Goal: Transaction & Acquisition: Purchase product/service

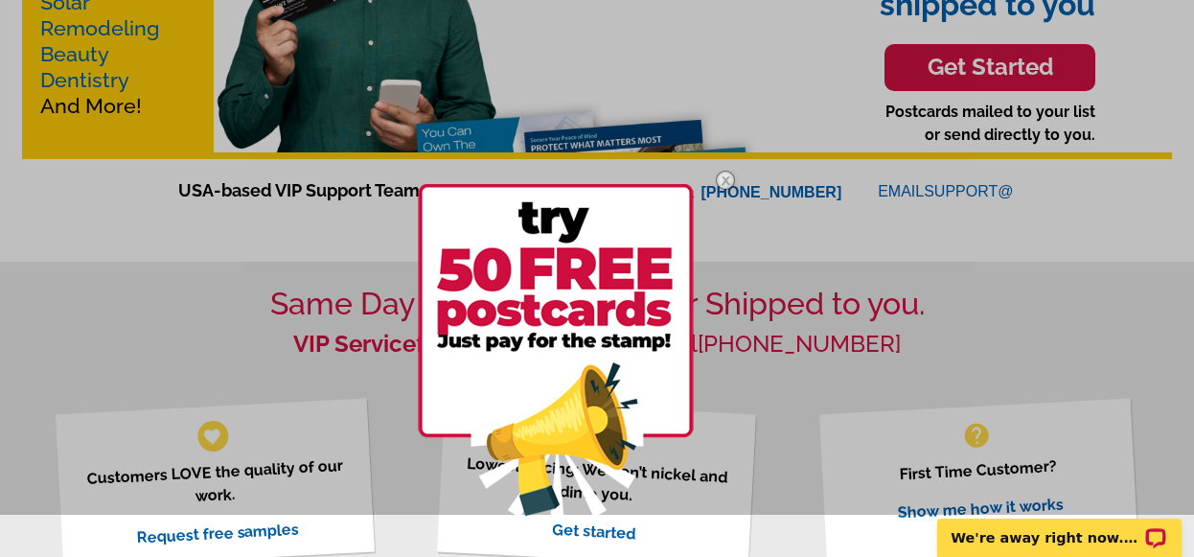
scroll to position [363, 0]
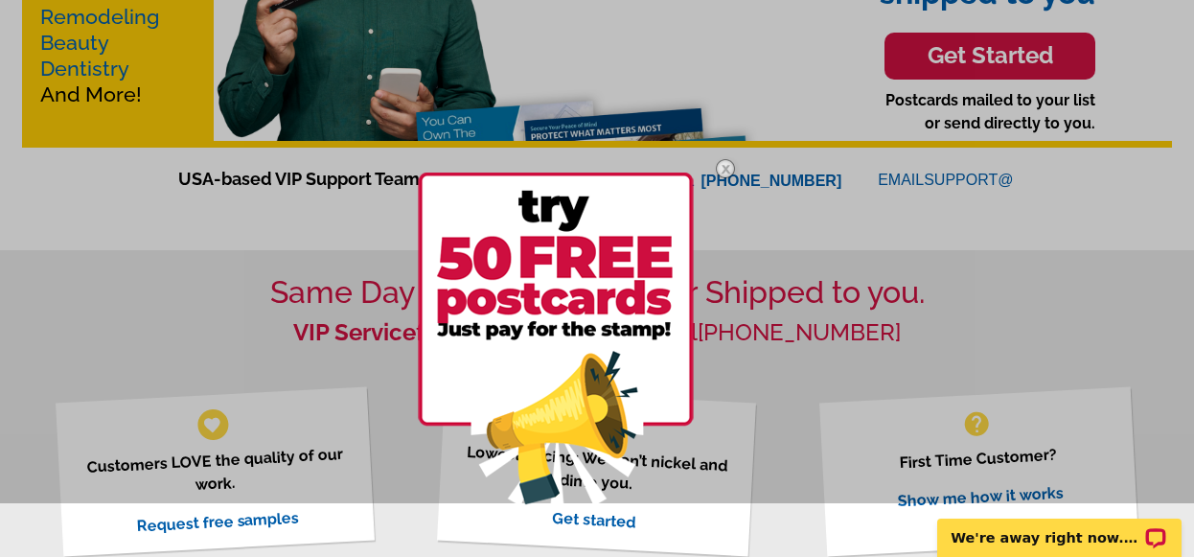
click at [729, 167] on img at bounding box center [725, 169] width 56 height 56
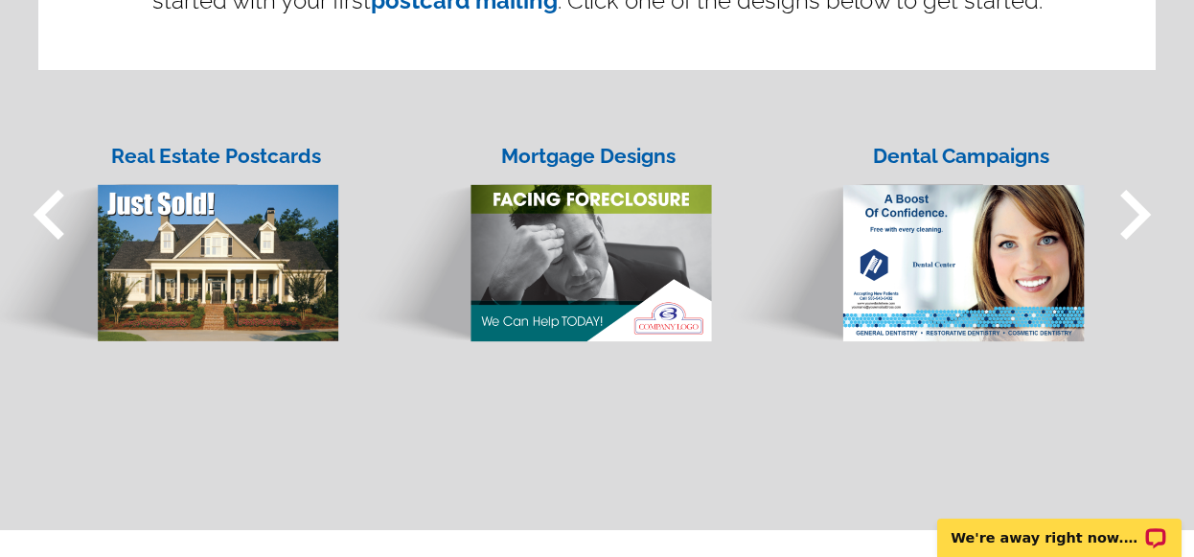
scroll to position [1648, 0]
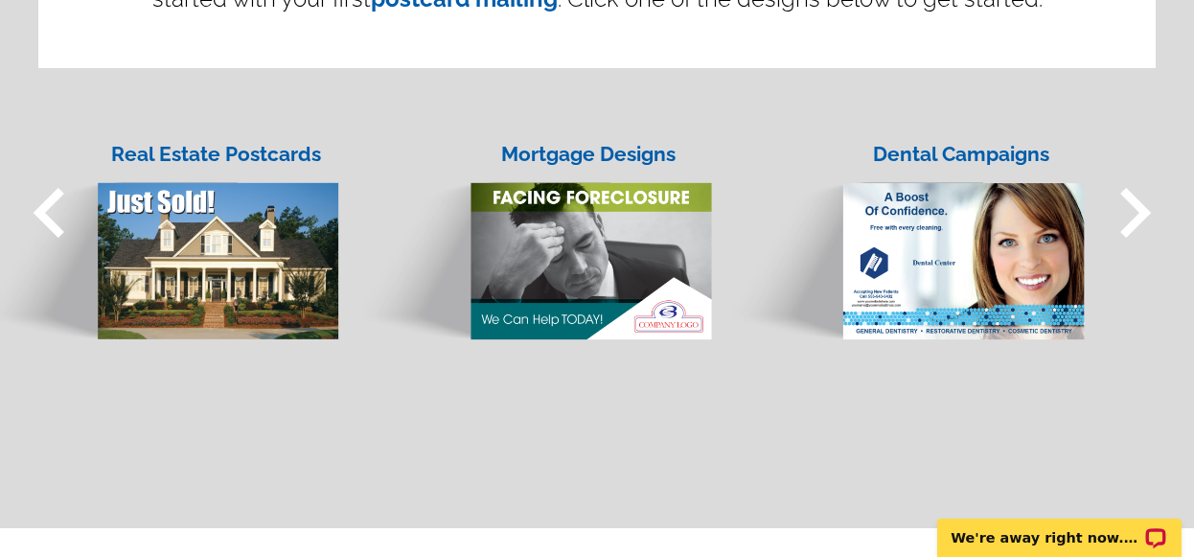
click at [1124, 223] on span "keyboard_arrow_right" at bounding box center [1135, 213] width 100 height 100
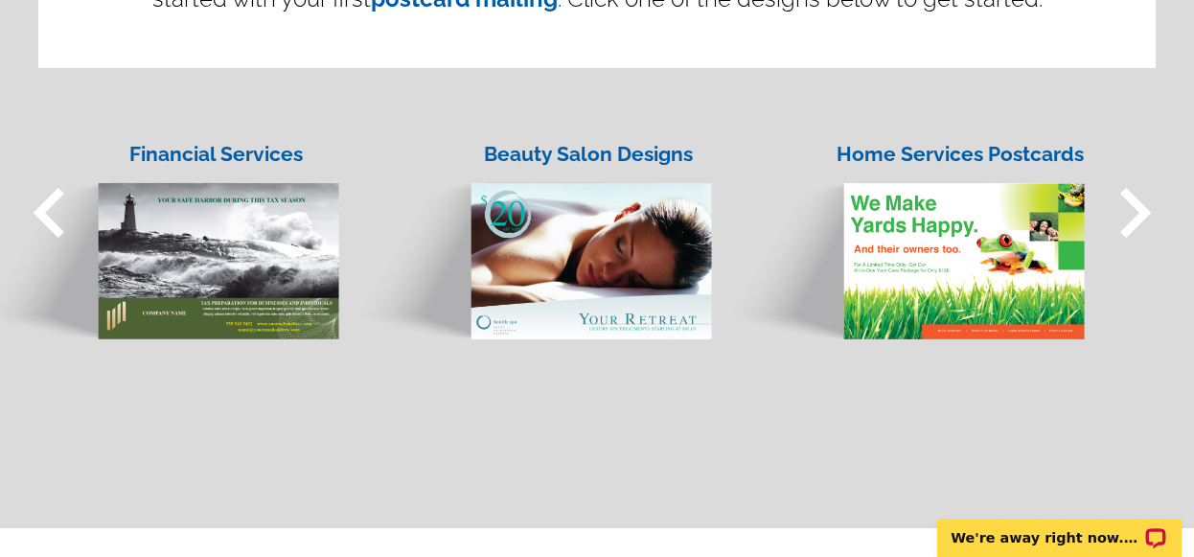
click at [1124, 223] on span "keyboard_arrow_right" at bounding box center [1135, 213] width 100 height 100
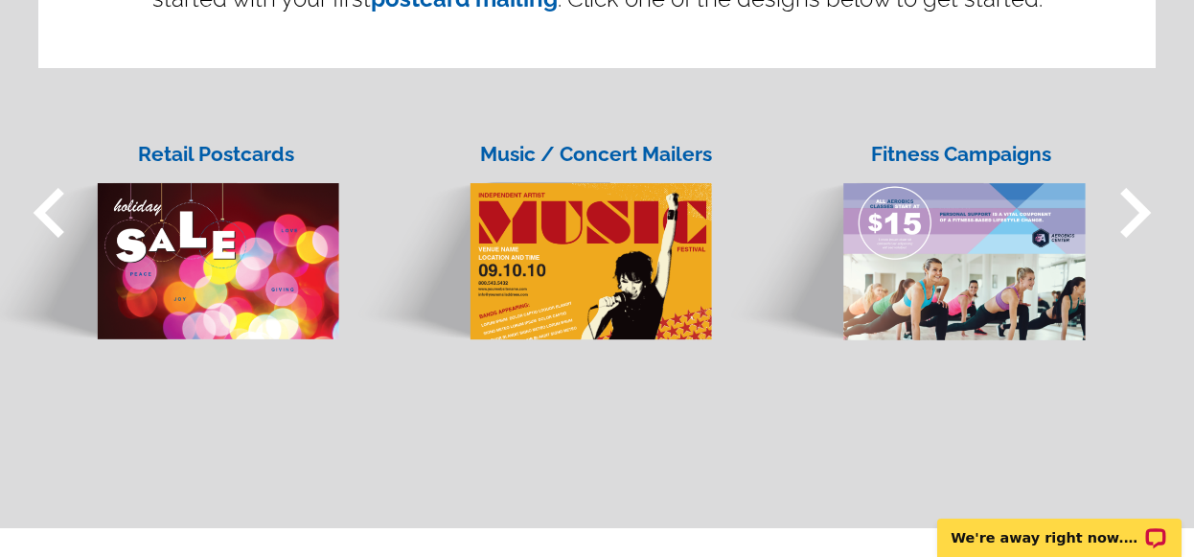
click at [1124, 223] on span "keyboard_arrow_right" at bounding box center [1135, 213] width 100 height 100
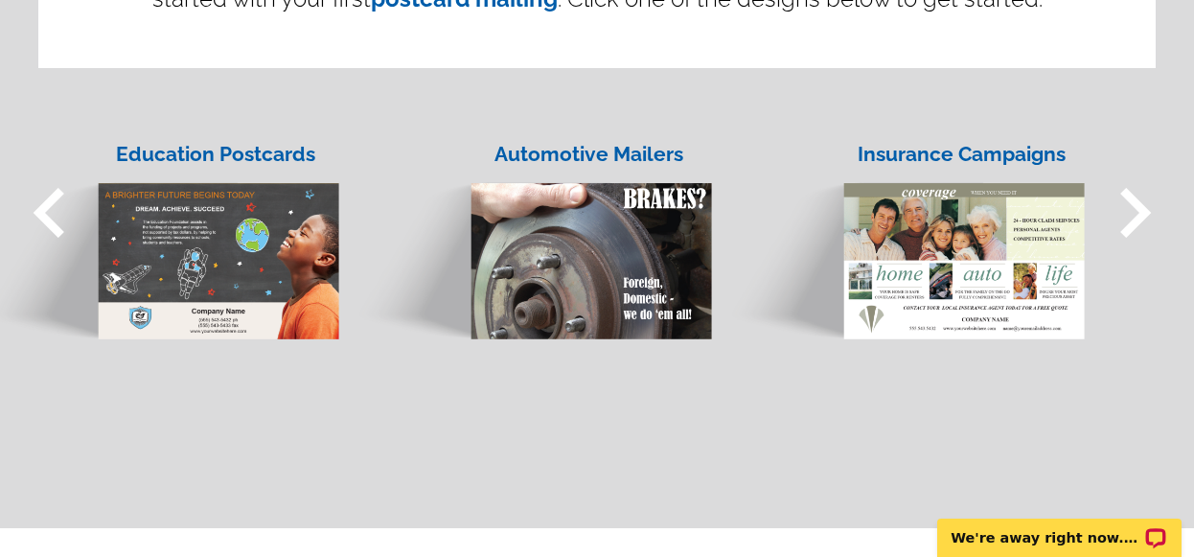
click at [1138, 226] on span "keyboard_arrow_right" at bounding box center [1135, 213] width 100 height 100
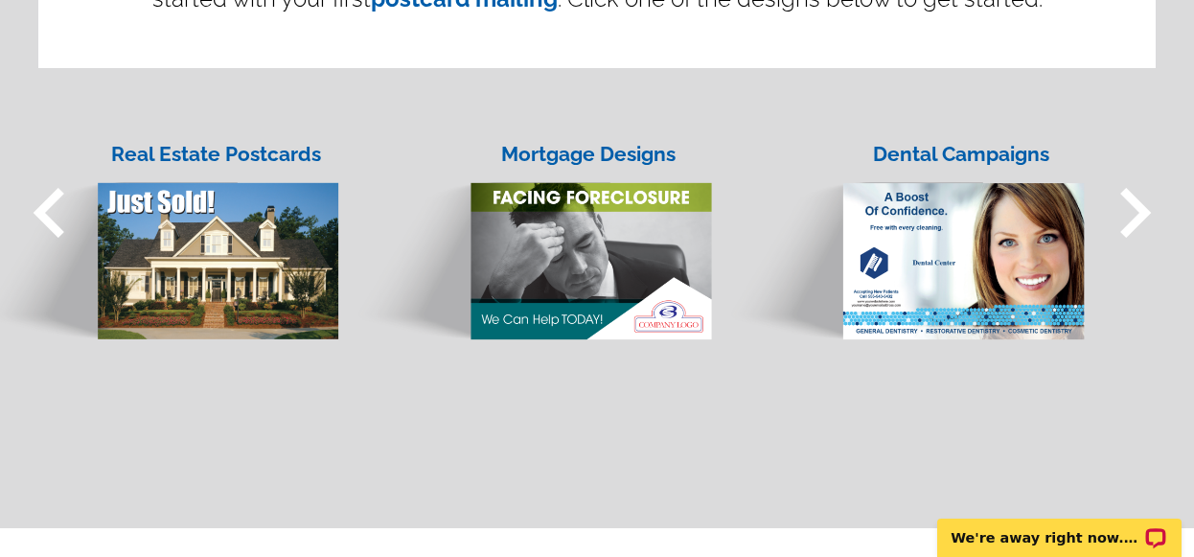
click at [1138, 226] on span "keyboard_arrow_right" at bounding box center [1135, 213] width 100 height 100
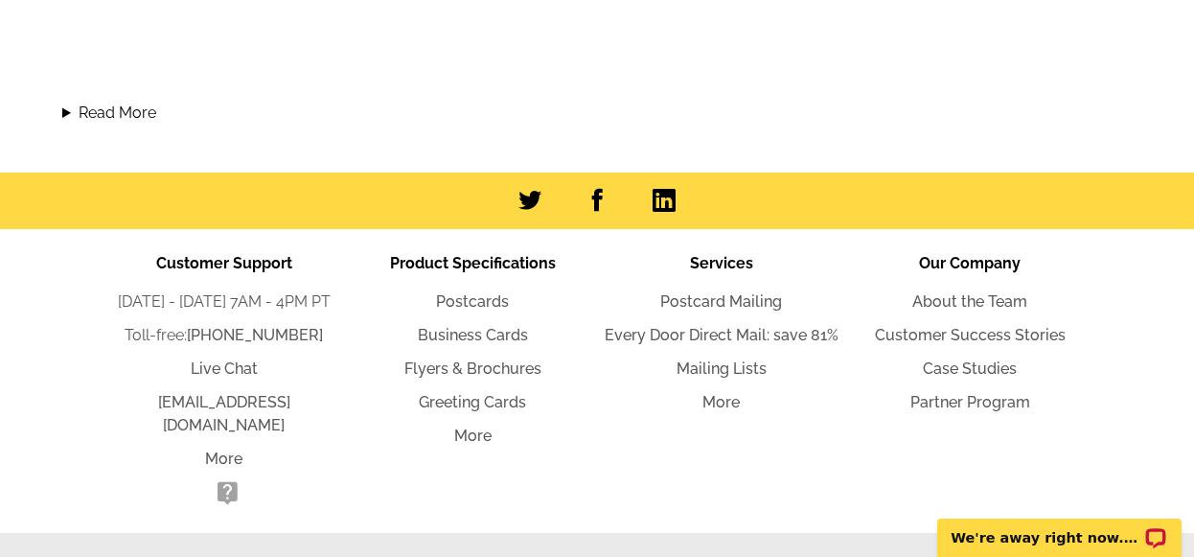
scroll to position [2182, 0]
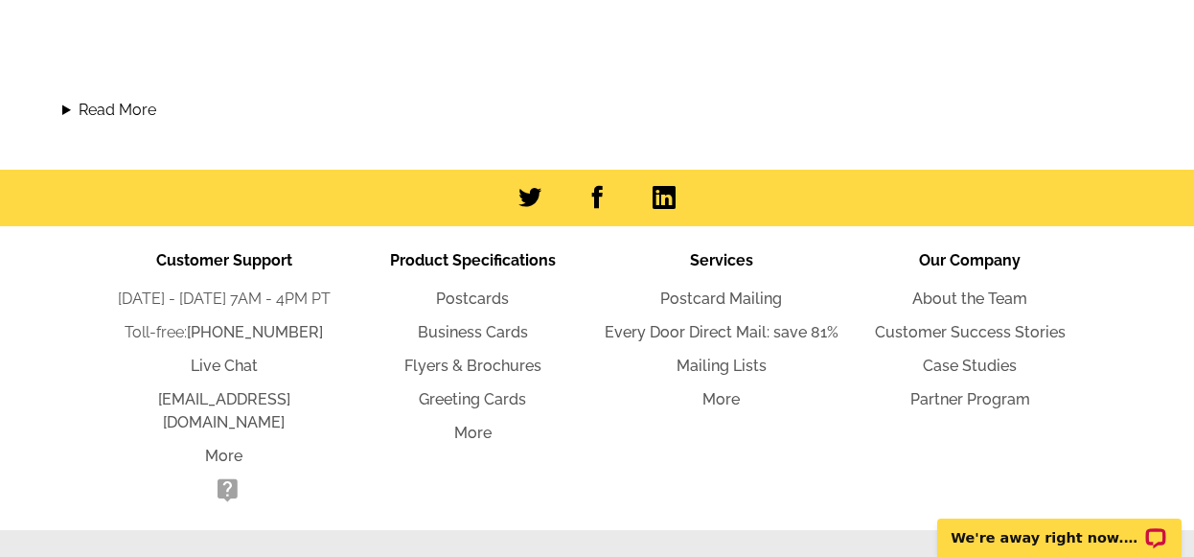
click at [587, 272] on li "Product Specifications Postcards Business Cards Flyers & Brochures Greeting Car…" at bounding box center [473, 378] width 249 height 258
click at [472, 368] on link "Flyers & Brochures" at bounding box center [472, 365] width 137 height 18
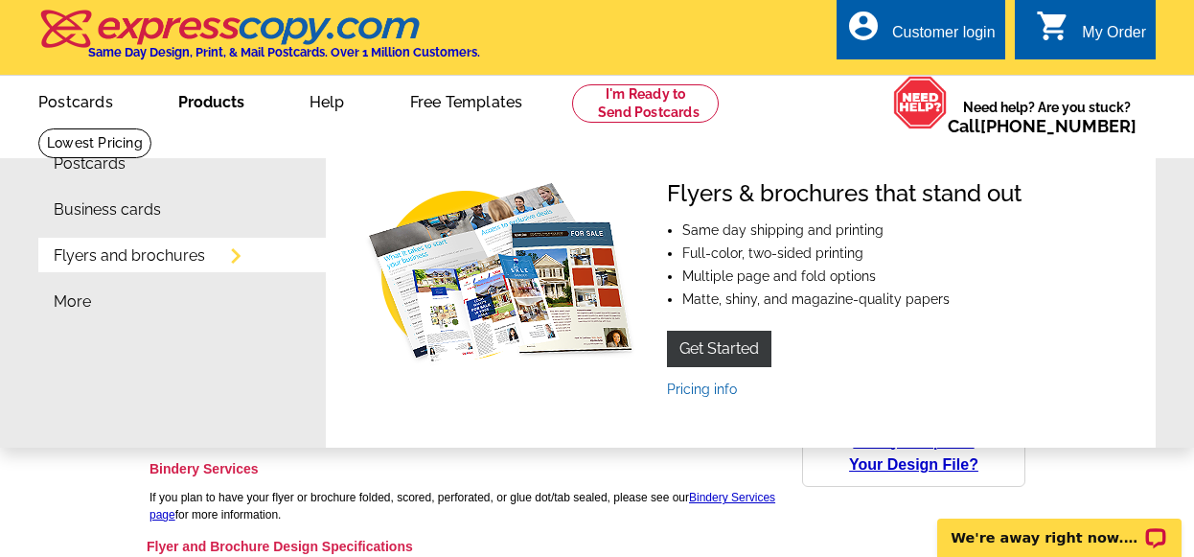
click at [254, 107] on link "Products" at bounding box center [211, 100] width 127 height 45
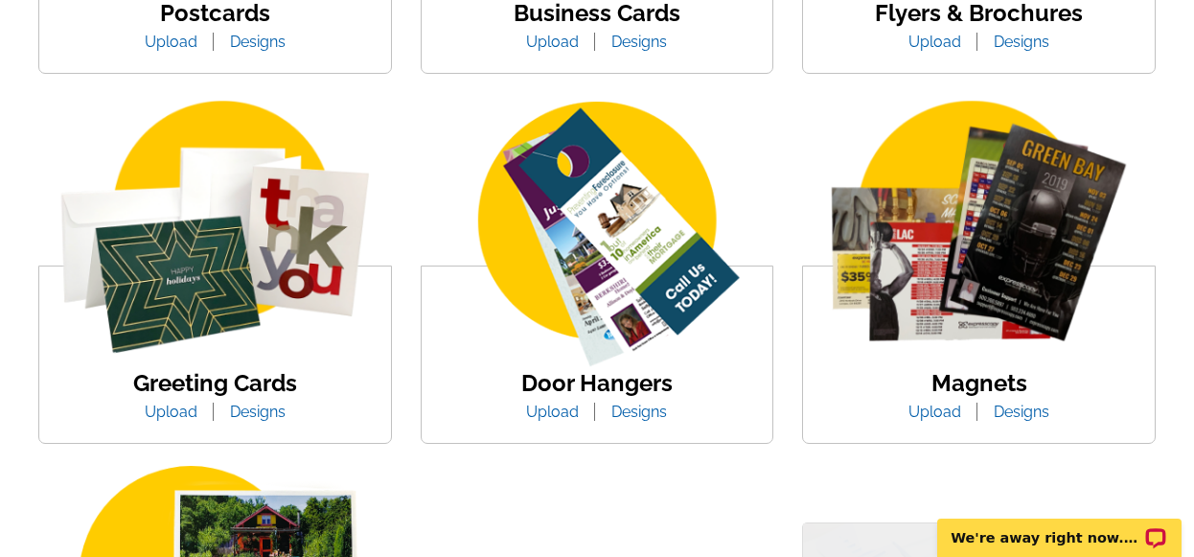
scroll to position [648, 0]
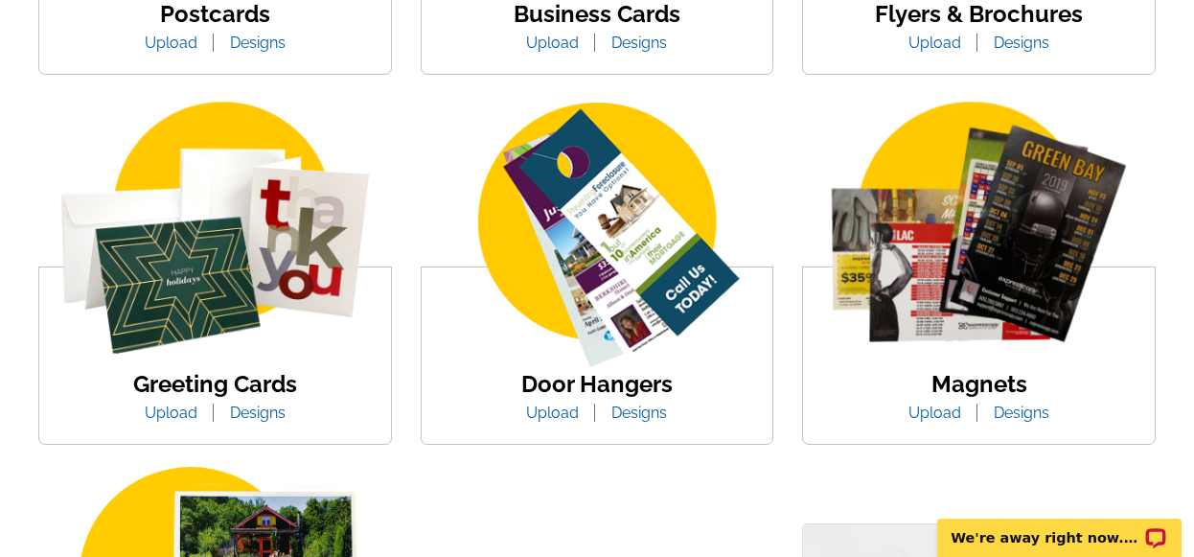
click at [967, 285] on img at bounding box center [979, 237] width 352 height 271
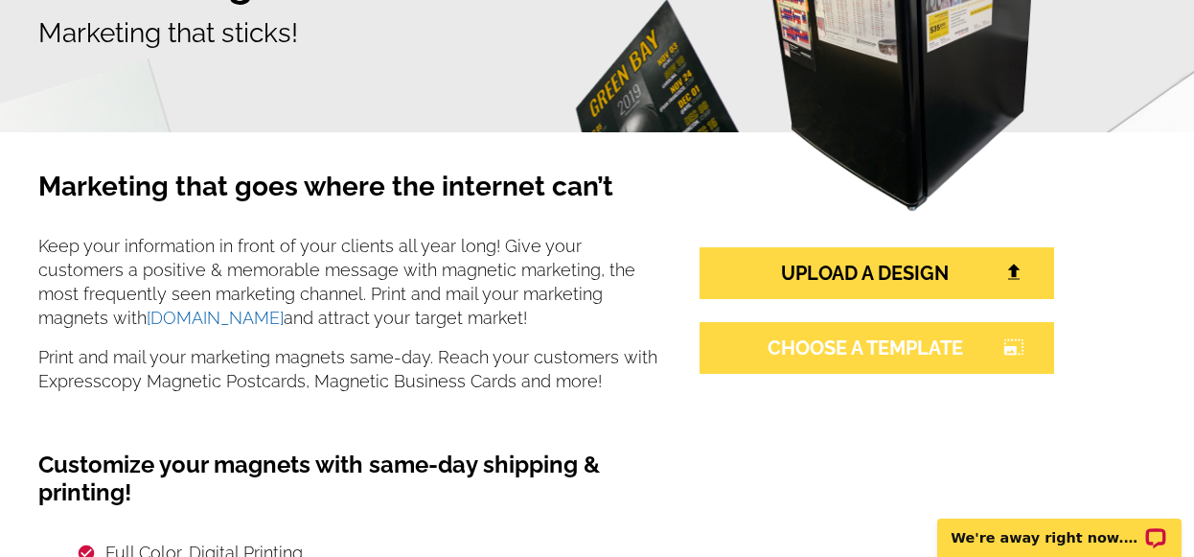
click at [759, 359] on link "CHOOSE A TEMPLATE photo_size_select_large" at bounding box center [876, 348] width 354 height 52
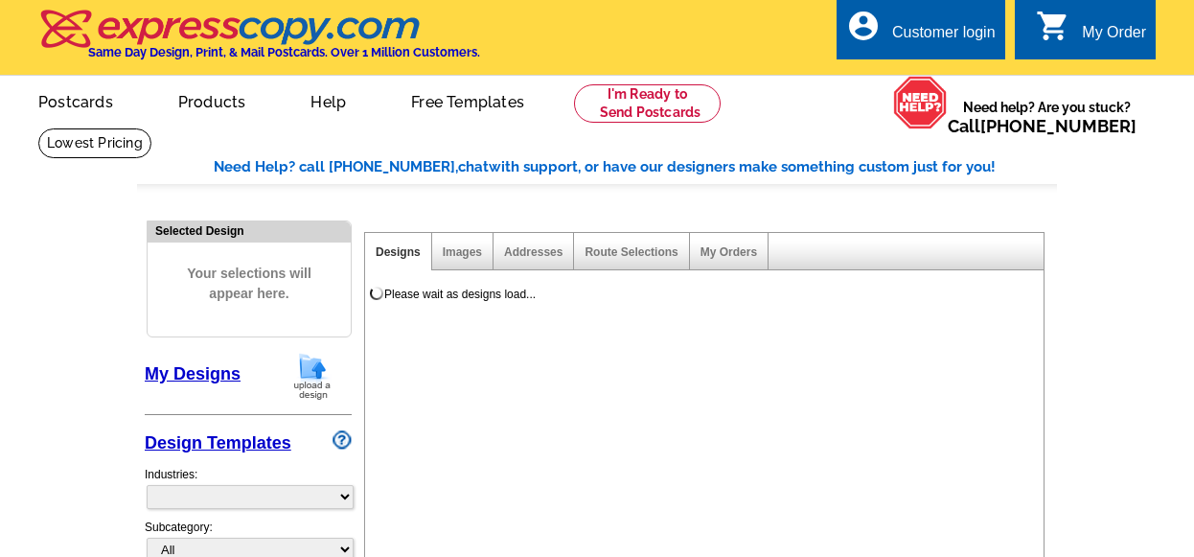
select select "1"
select select "2"
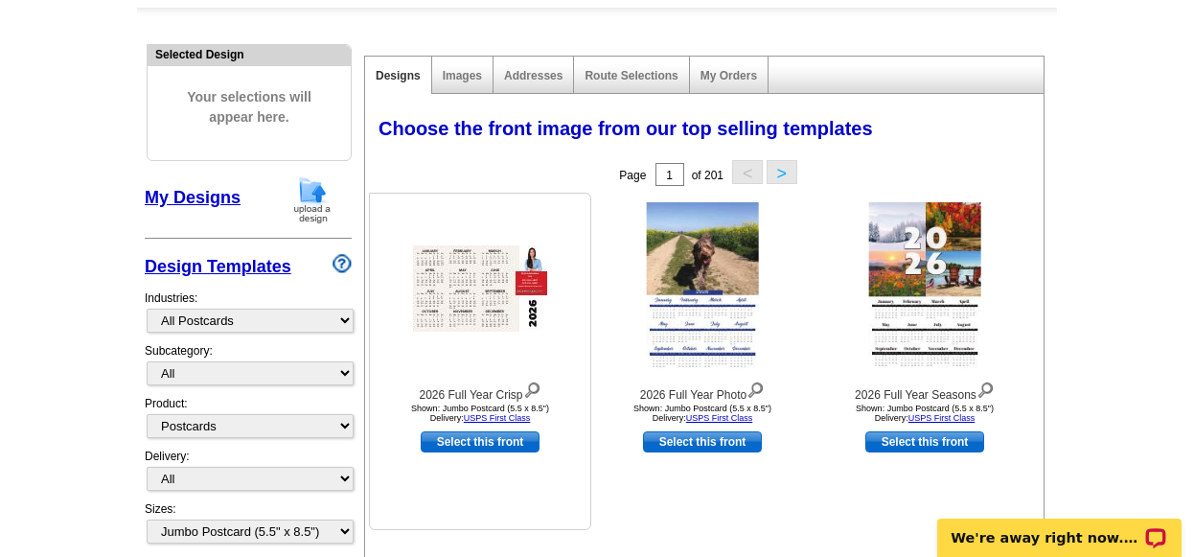
scroll to position [172, 0]
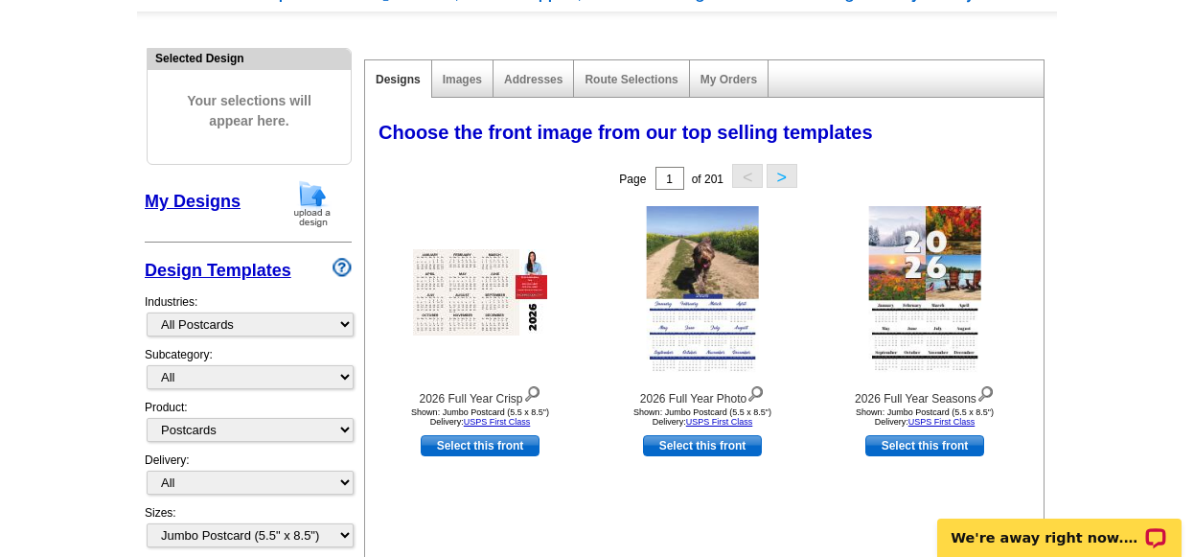
click at [788, 171] on button ">" at bounding box center [781, 176] width 31 height 24
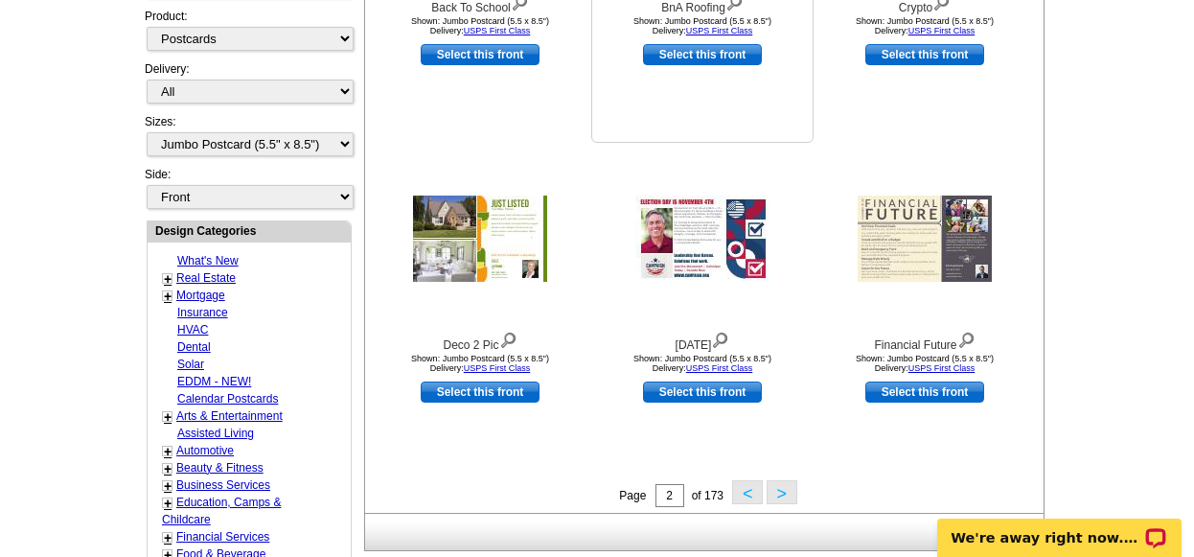
scroll to position [667, 0]
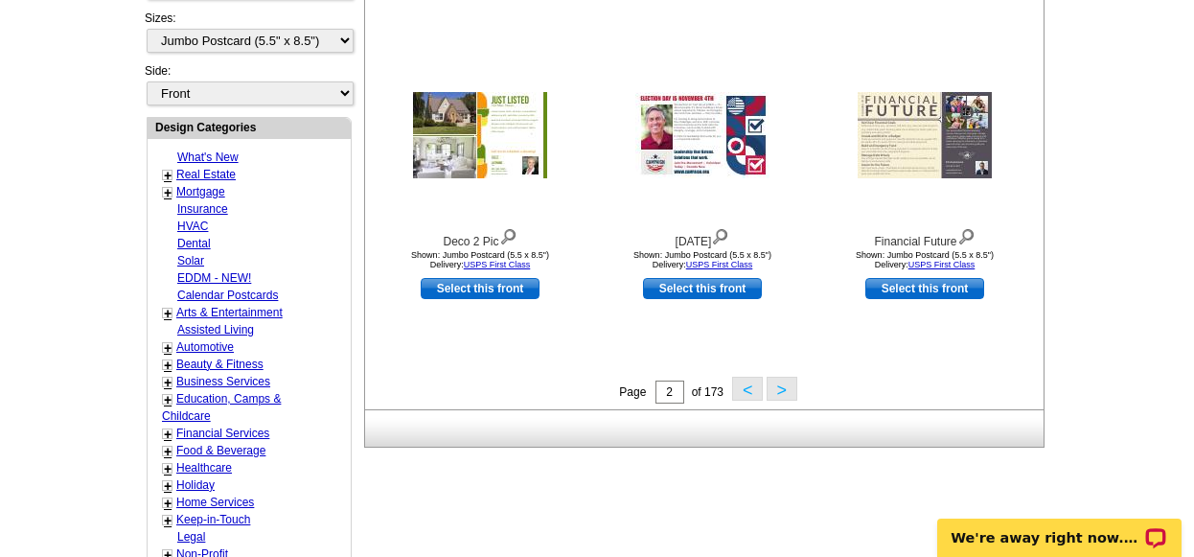
click at [780, 391] on button ">" at bounding box center [781, 389] width 31 height 24
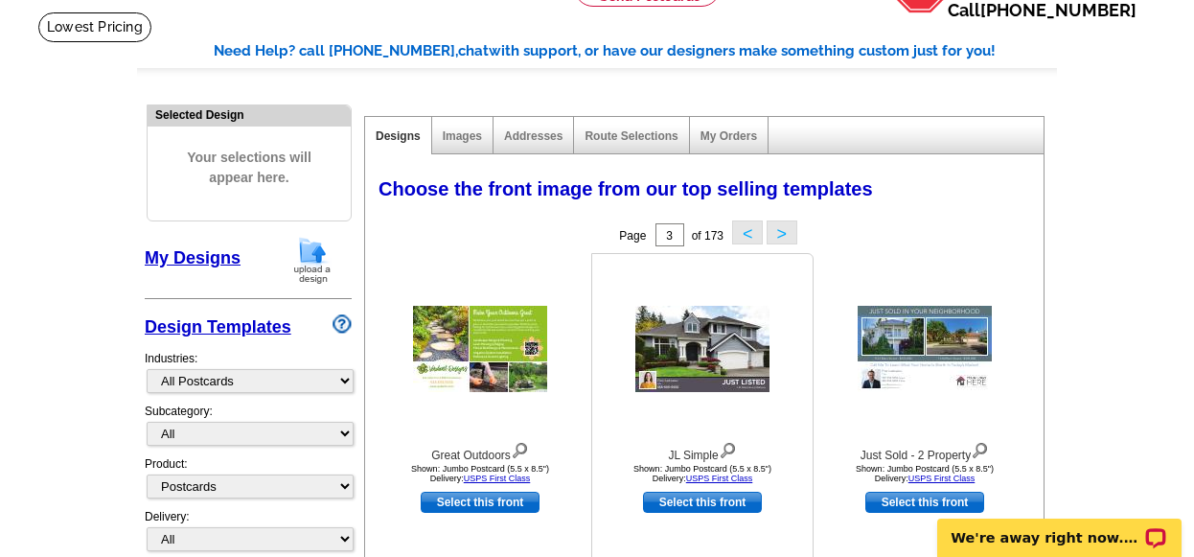
scroll to position [115, 0]
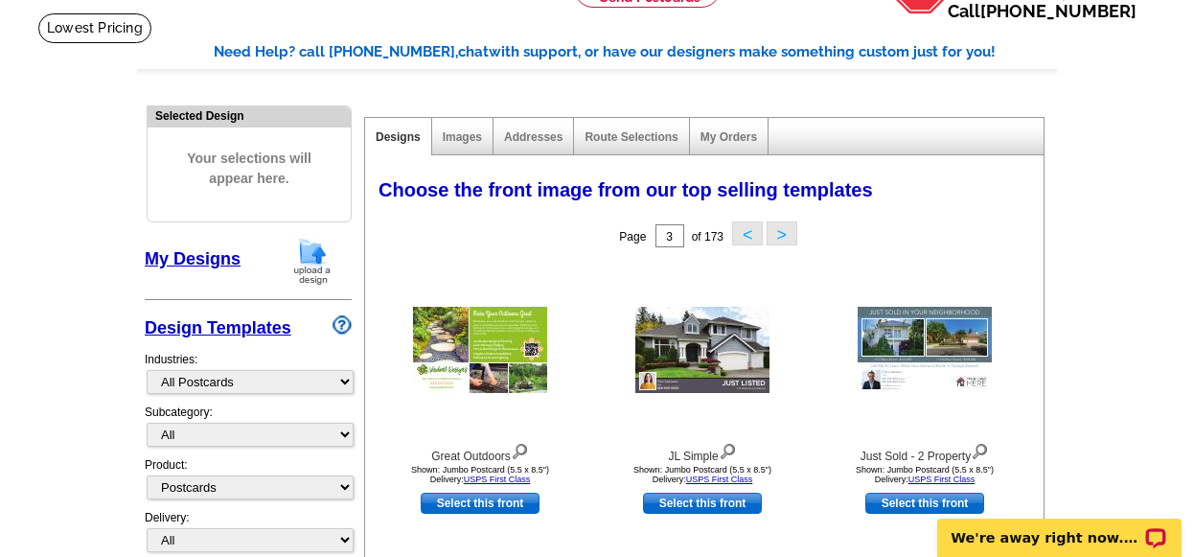
click at [784, 230] on button ">" at bounding box center [781, 233] width 31 height 24
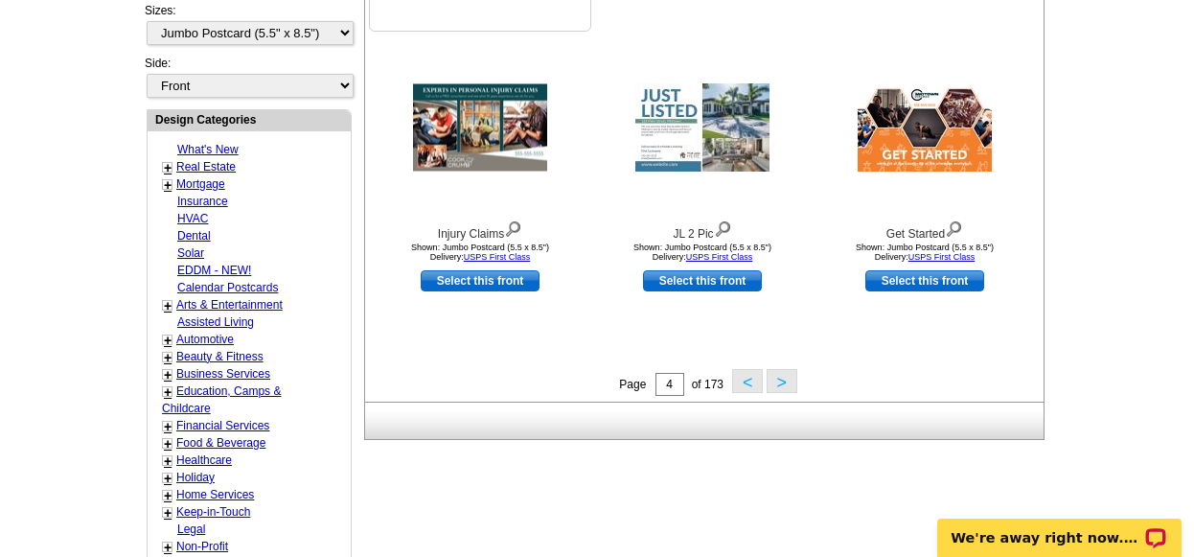
scroll to position [669, 0]
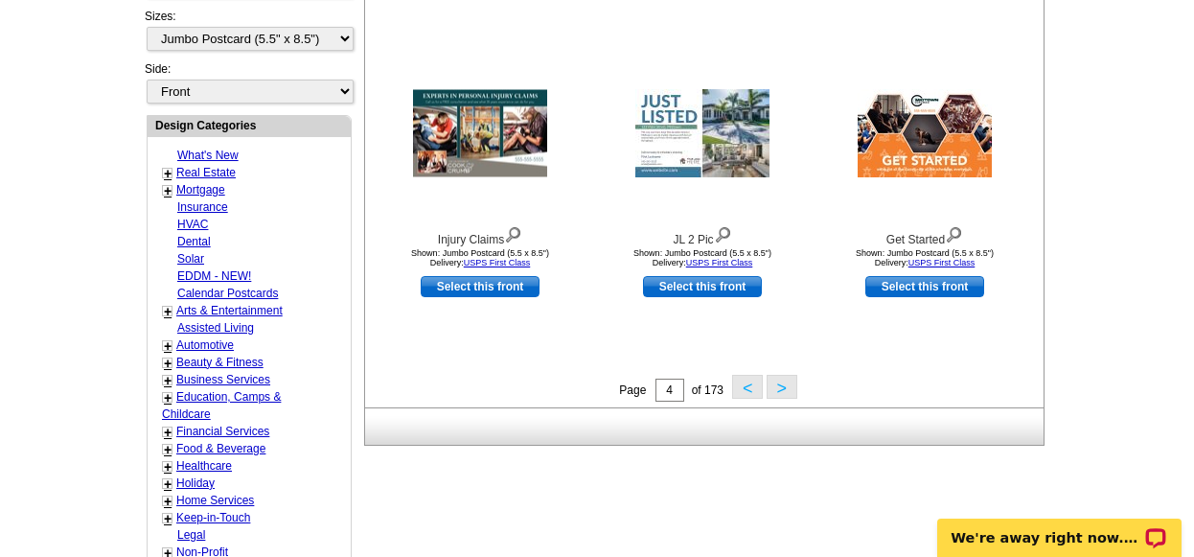
click at [170, 171] on link "+" at bounding box center [168, 173] width 8 height 15
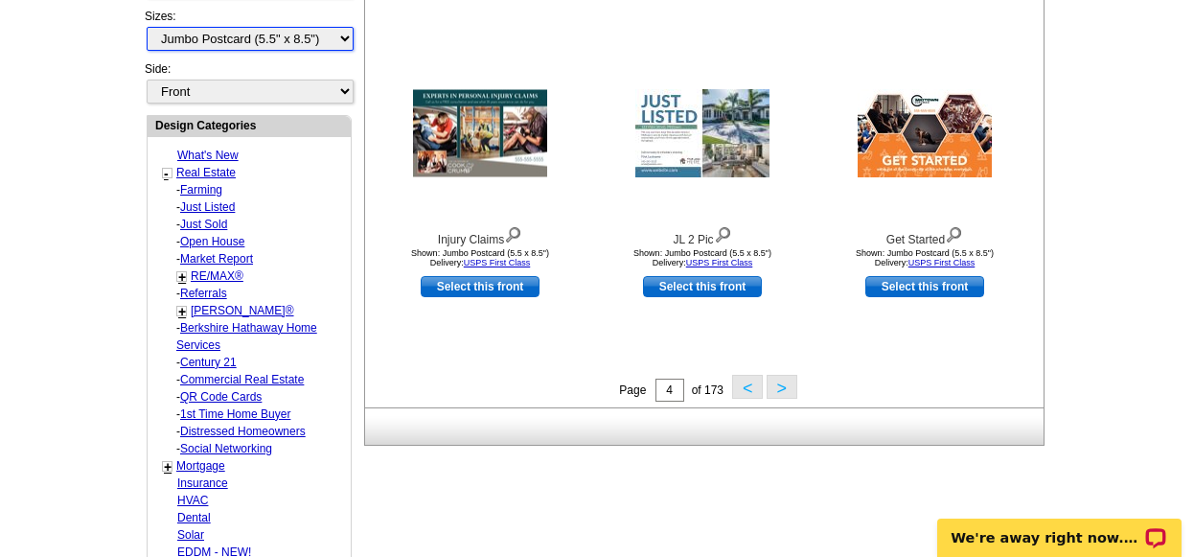
click at [305, 43] on select "All Jumbo Postcard (5.5" x 8.5") Regular Postcard (4.25" x 5.6") Panoramic Post…" at bounding box center [250, 39] width 207 height 24
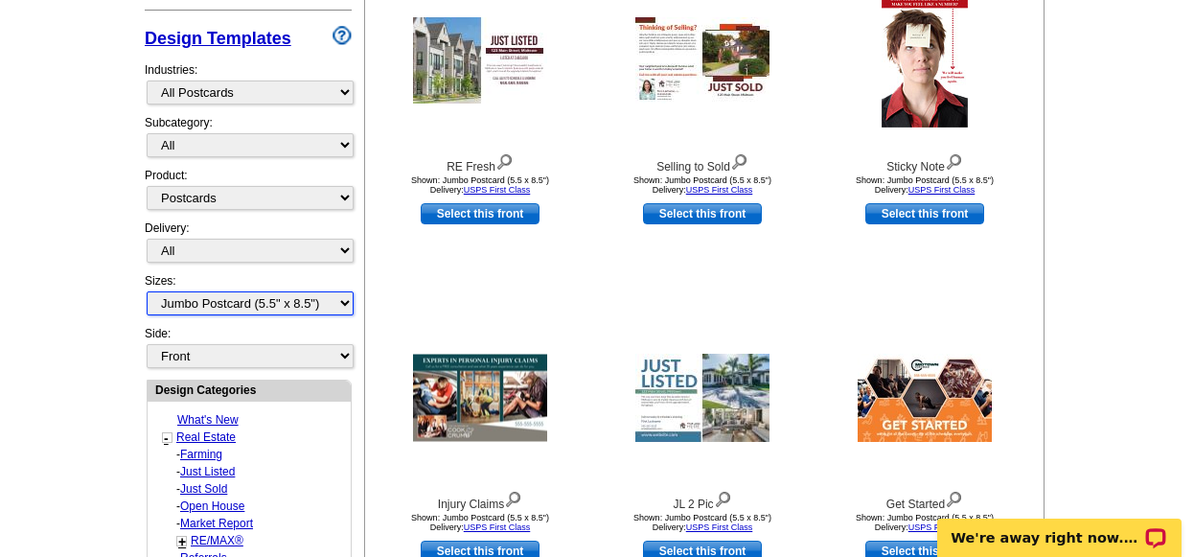
scroll to position [403, 0]
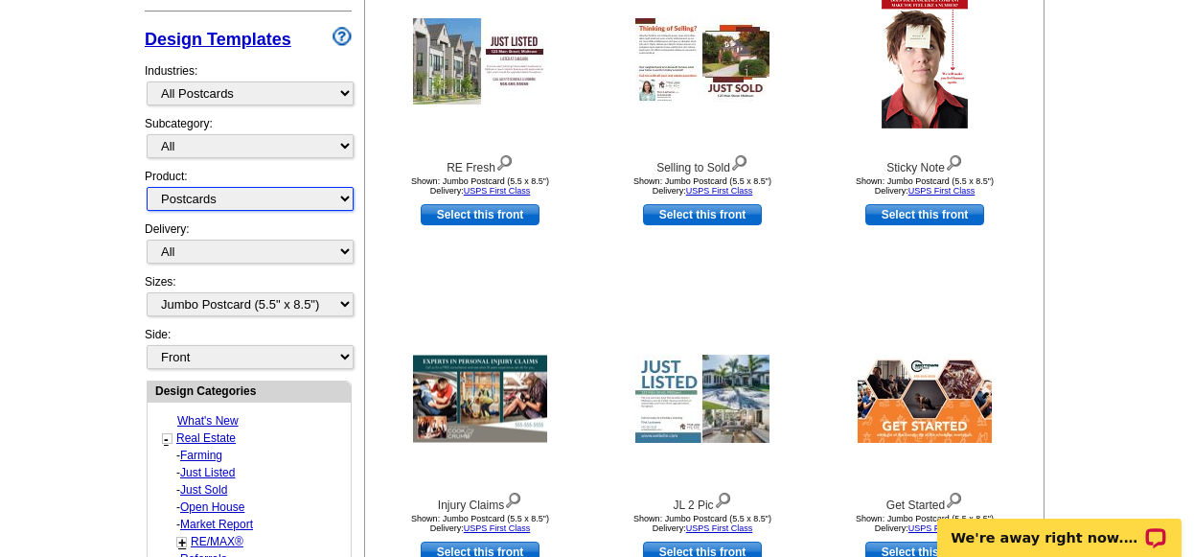
click at [192, 190] on select "All Postcards Letters and flyers Business Cards Door Hangers Greeting Cards" at bounding box center [250, 199] width 207 height 24
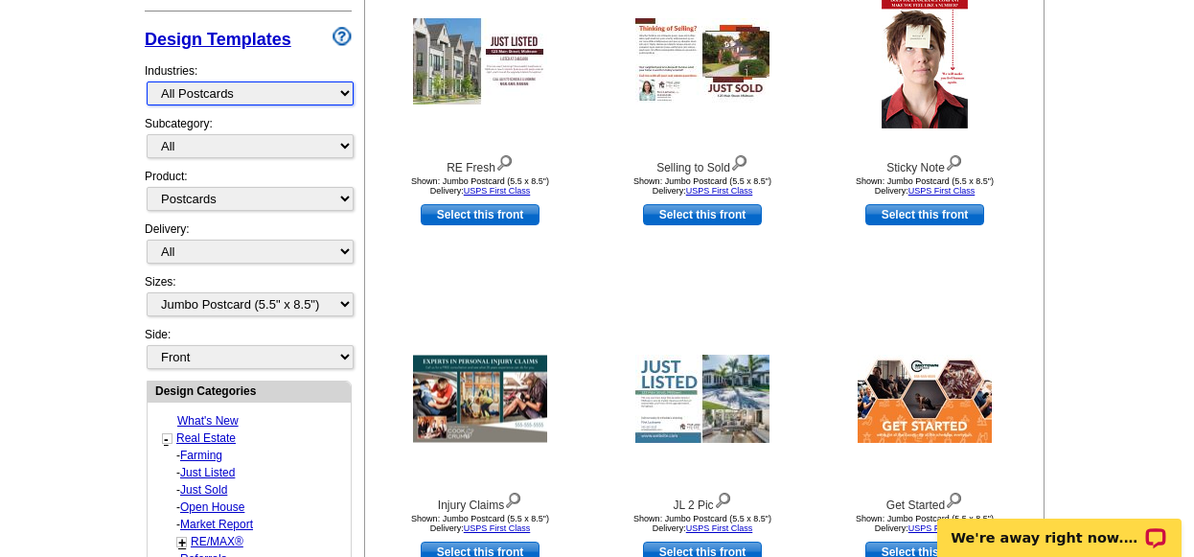
click at [188, 98] on select "What's New Real Estate Mortgage Insurance HVAC Dental Solar EDDM - NEW! Calenda…" at bounding box center [250, 93] width 207 height 24
select select "1249"
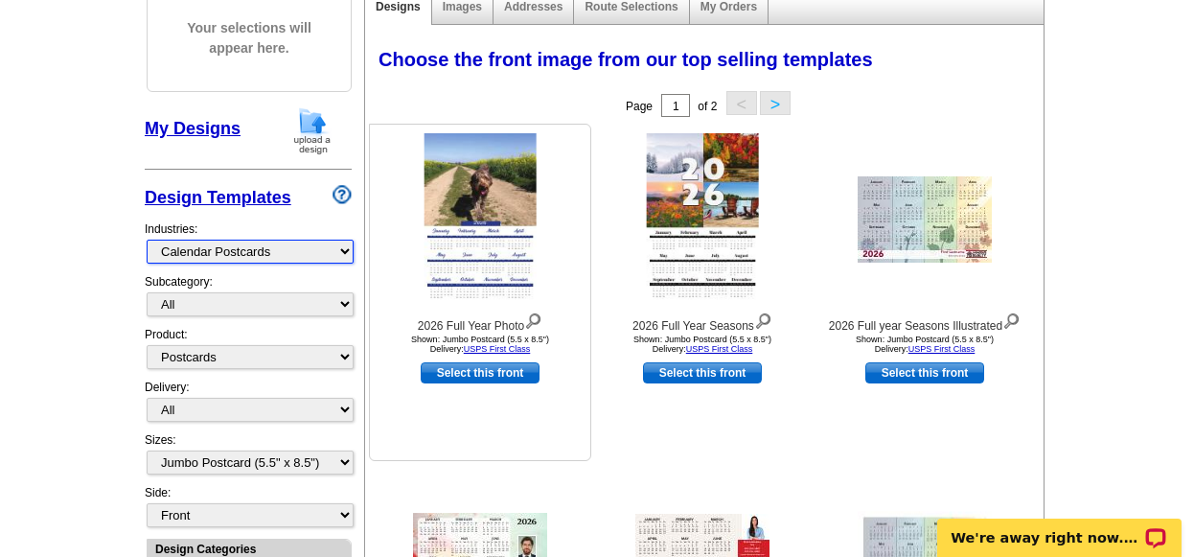
scroll to position [171, 0]
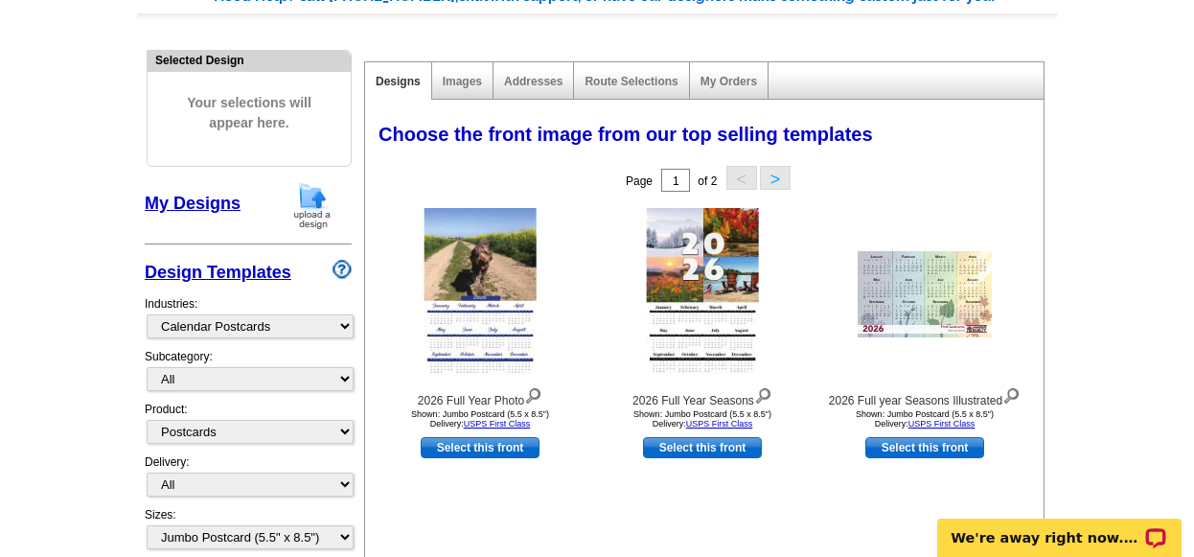
click at [775, 173] on button ">" at bounding box center [775, 178] width 31 height 24
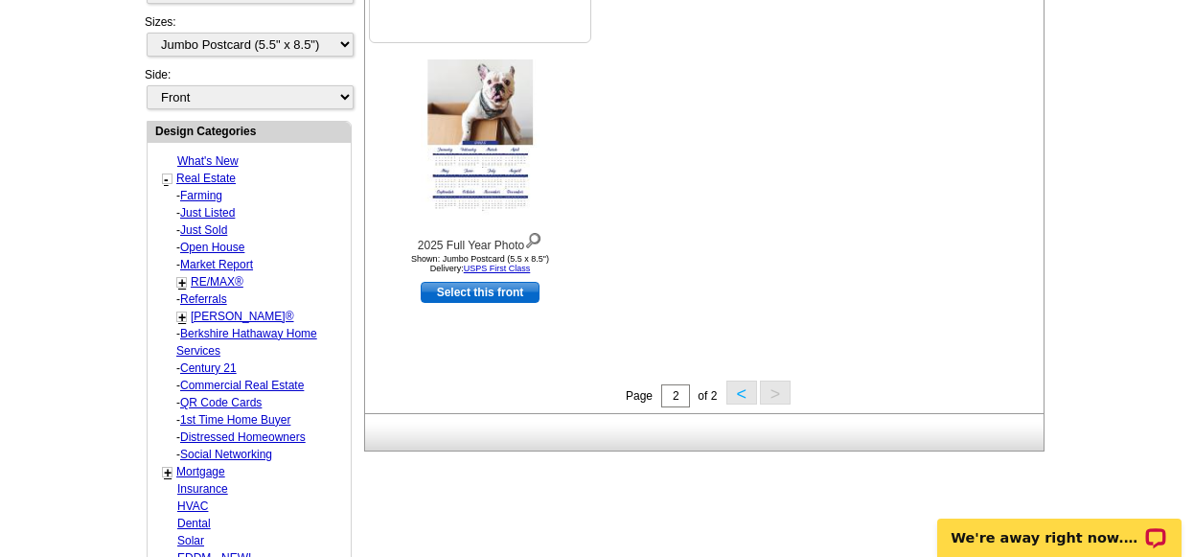
scroll to position [664, 0]
click at [185, 316] on link "+" at bounding box center [182, 315] width 8 height 15
